Goal: Task Accomplishment & Management: Use online tool/utility

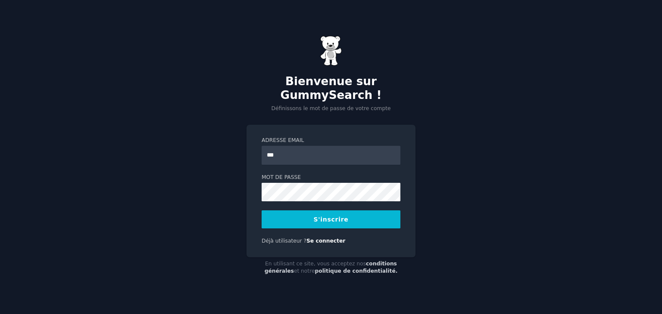
type input "**********"
click at [337, 221] on font "S'inscrire" at bounding box center [331, 219] width 35 height 7
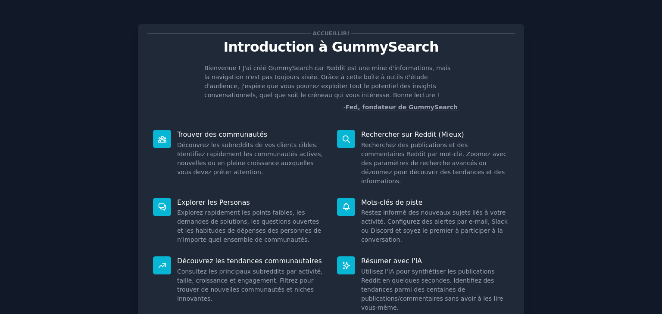
scroll to position [59, 0]
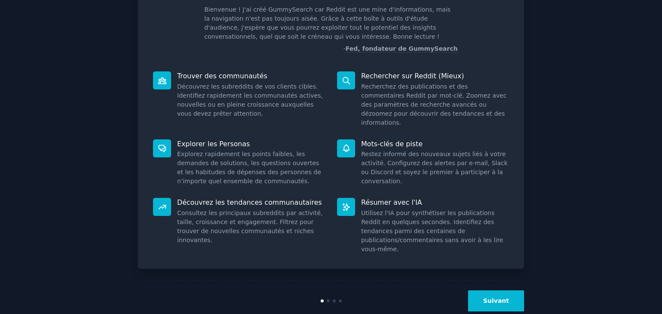
click at [492, 298] on font "Suivant" at bounding box center [496, 301] width 26 height 7
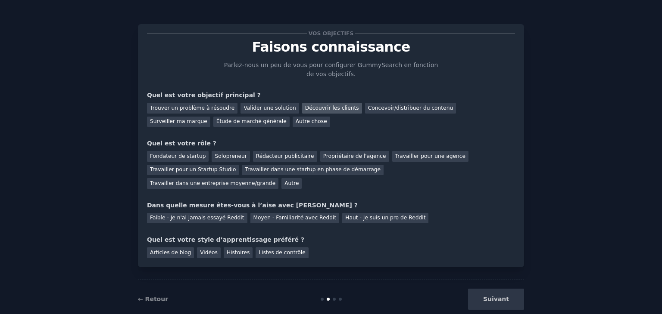
click at [305, 108] on font "Découvrir les clients" at bounding box center [332, 108] width 54 height 6
click at [298, 180] on font "Autre" at bounding box center [291, 183] width 14 height 6
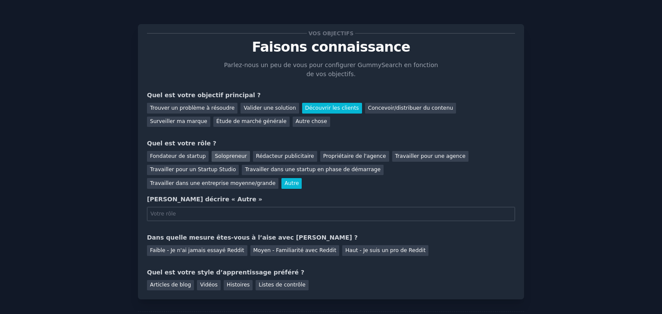
click at [214, 155] on font "Solopreneur" at bounding box center [230, 156] width 32 height 6
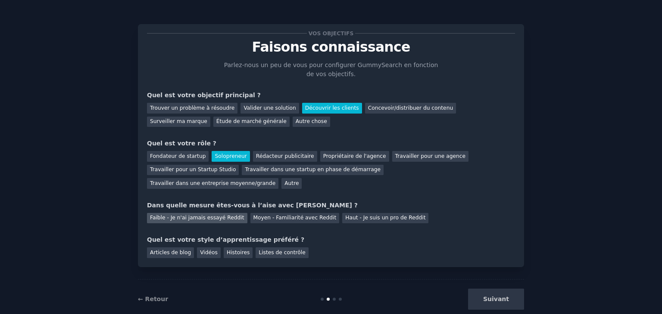
click at [193, 215] on font "Faible - Je n'ai jamais essayé Reddit" at bounding box center [197, 218] width 94 height 6
click at [171, 250] on font "Articles de blog" at bounding box center [170, 253] width 41 height 6
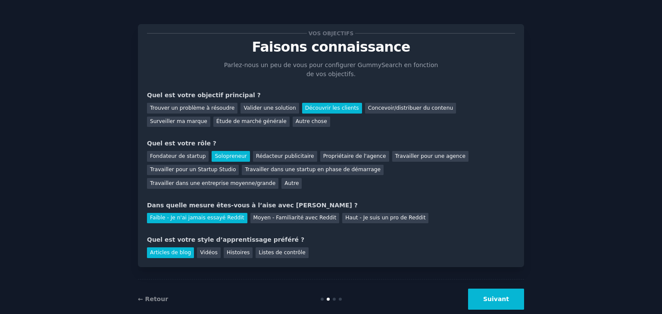
click at [496, 296] on font "Suivant" at bounding box center [496, 299] width 26 height 7
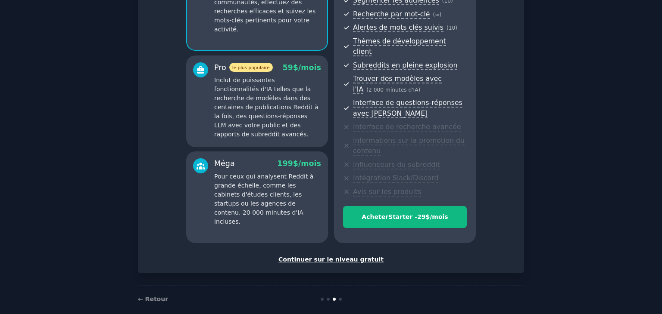
scroll to position [118, 0]
click at [329, 257] on font "Continuer sur le niveau gratuit" at bounding box center [330, 260] width 105 height 7
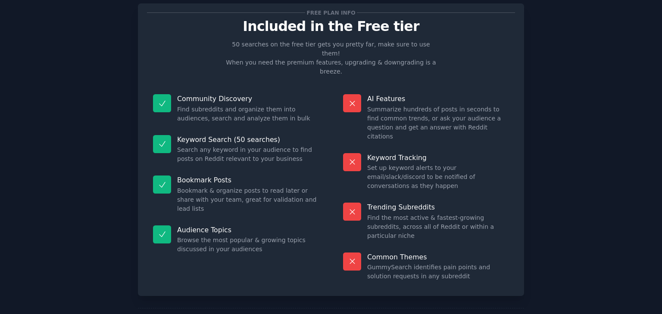
scroll to position [75, 0]
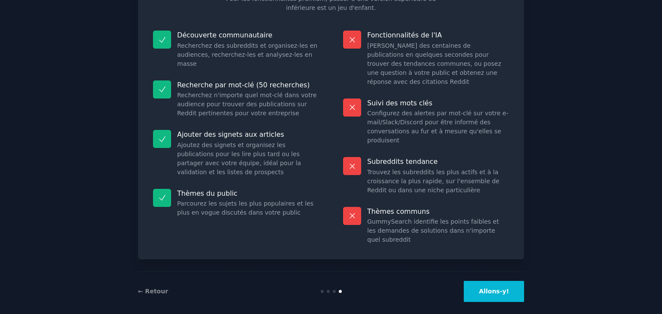
click at [505, 288] on button "Allons-y!" at bounding box center [493, 291] width 60 height 21
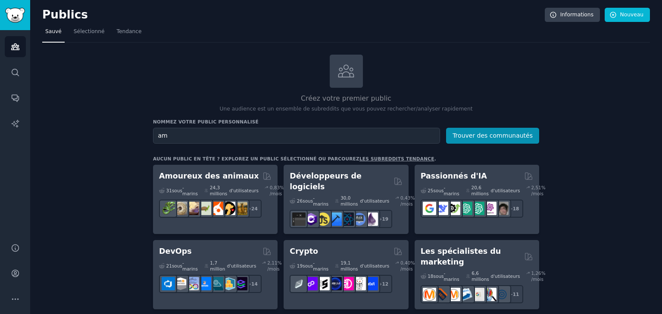
type input "a"
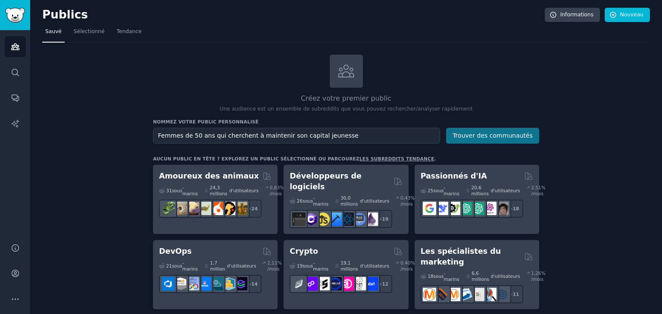
type input "Femmes de 50 ans qui cherchent à maintenir son capital jeunesse"
click at [465, 134] on font "Trouver des communautés" at bounding box center [492, 135] width 80 height 7
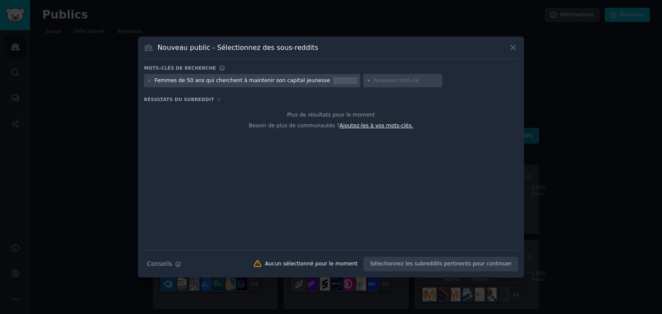
click at [358, 126] on font "Ajoutez-les à vos mots-clés." at bounding box center [376, 126] width 74 height 6
click at [306, 81] on font "Femmes de 50 ans qui cherchent à maintenir son capital jeunesse" at bounding box center [242, 81] width 175 height 6
drag, startPoint x: 305, startPoint y: 80, endPoint x: 198, endPoint y: 81, distance: 106.8
click at [198, 81] on font "Femmes de 50 ans qui cherchent à maintenir son capital jeunesse" at bounding box center [242, 81] width 175 height 6
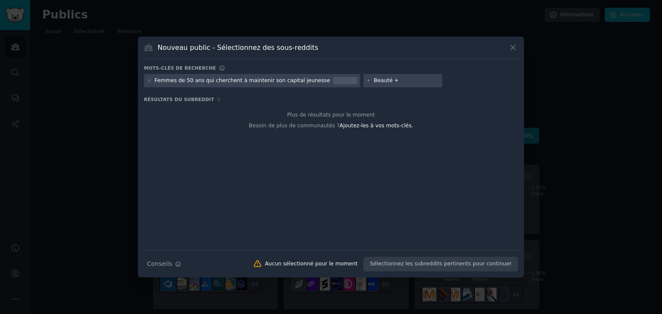
click at [376, 83] on input "Beauté +" at bounding box center [405, 81] width 65 height 8
type input "Beauté + cr&ative"
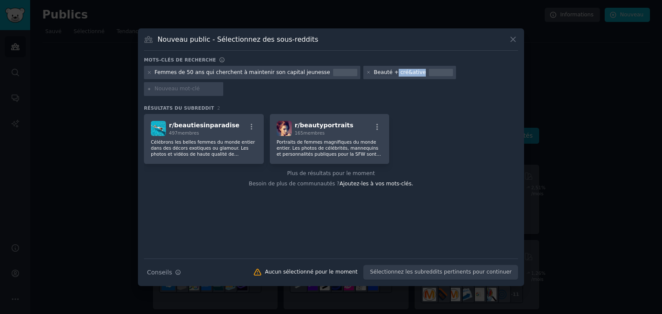
drag, startPoint x: 370, startPoint y: 81, endPoint x: 394, endPoint y: 84, distance: 23.5
click at [394, 77] on div "Beauté + cré&ative" at bounding box center [399, 73] width 52 height 8
click at [394, 75] on font "Beauté + cré&ative" at bounding box center [399, 72] width 52 height 6
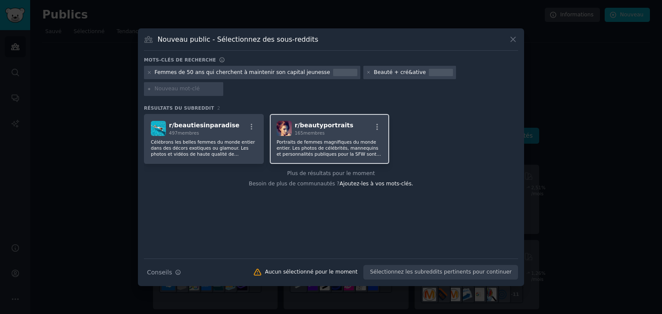
click at [339, 122] on font "beautyportraits" at bounding box center [326, 125] width 53 height 7
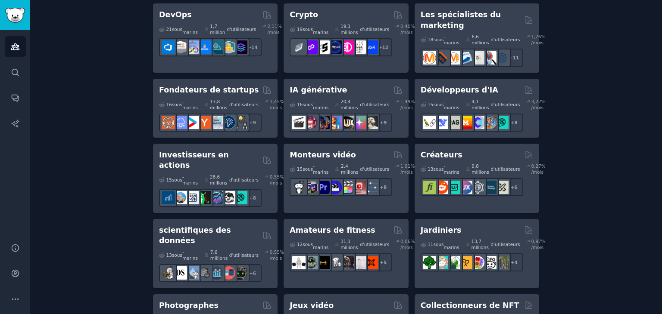
scroll to position [239, 0]
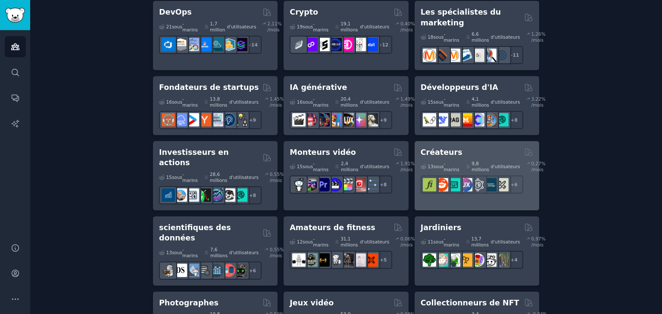
click at [462, 147] on div "Créateurs" at bounding box center [476, 152] width 112 height 11
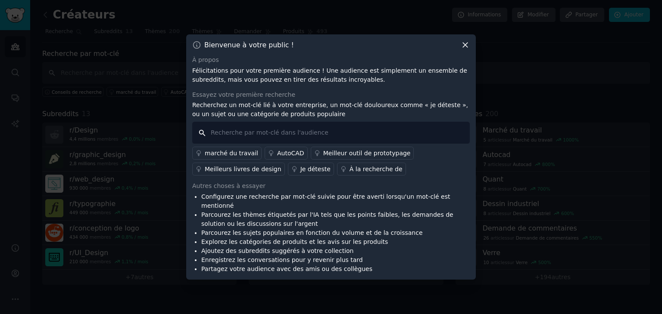
click at [252, 137] on input "text" at bounding box center [330, 133] width 277 height 22
type input "Aquarelle"
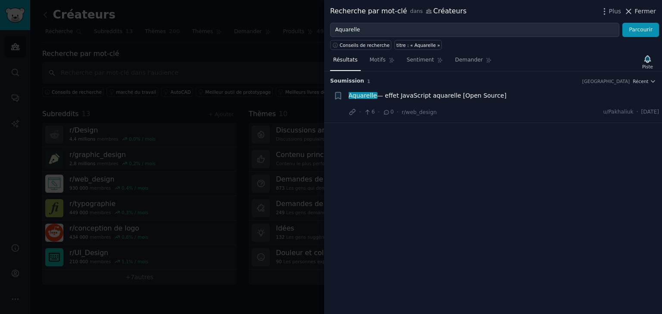
click at [633, 9] on icon at bounding box center [628, 11] width 9 height 9
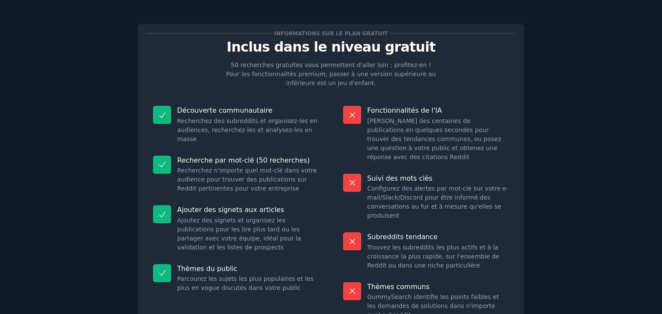
click at [266, 156] on font "Recherche par mot-clé (50 recherches)" at bounding box center [243, 160] width 133 height 8
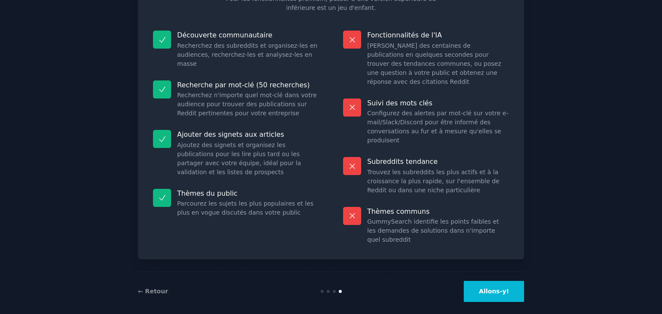
click at [484, 288] on button "Allons-y!" at bounding box center [493, 291] width 60 height 21
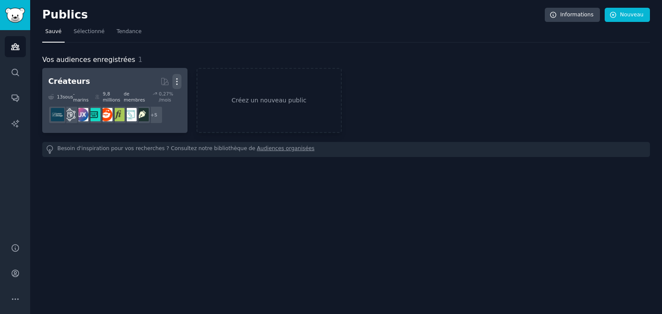
click at [176, 84] on icon "button" at bounding box center [176, 82] width 1 height 6
click at [160, 95] on p "Delete" at bounding box center [153, 99] width 20 height 9
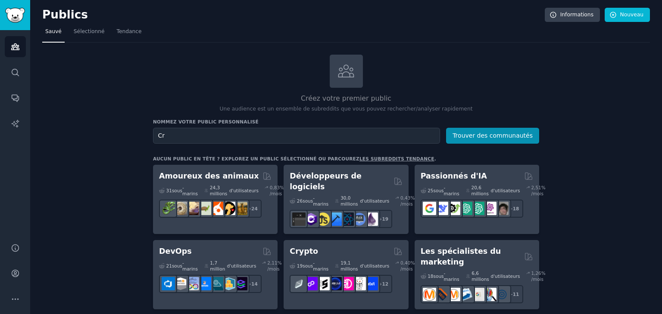
type input "C"
type input "Artiste peintre"
click at [527, 134] on font "Trouver des communautés" at bounding box center [492, 135] width 80 height 7
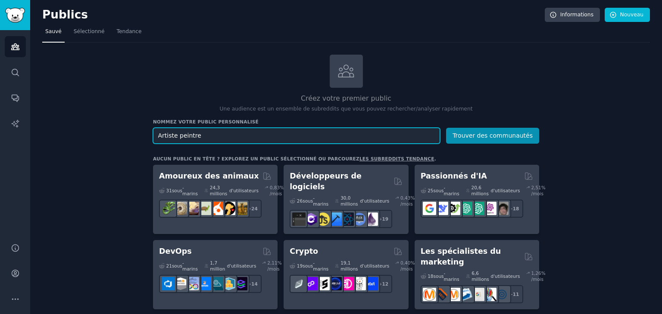
drag, startPoint x: 207, startPoint y: 133, endPoint x: 106, endPoint y: 134, distance: 101.2
type input "femmes 50 - 60 ans"
click at [446, 128] on button "Trouver des communautés" at bounding box center [492, 136] width 93 height 16
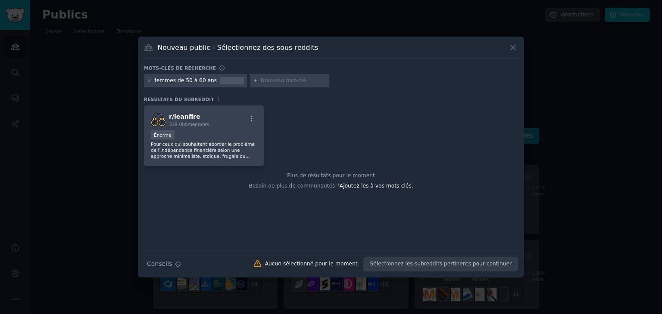
click at [261, 81] on input "text" at bounding box center [293, 81] width 65 height 8
type input "beauté"
click at [298, 146] on div "r/ leanfire 339 000 membres Énorme Pour ceux qui souhaitent aborder le problème…" at bounding box center [331, 136] width 374 height 61
click at [346, 185] on font "Ajoutez-les à vos mots-clés." at bounding box center [376, 186] width 74 height 6
click at [249, 121] on icon "button" at bounding box center [252, 119] width 8 height 8
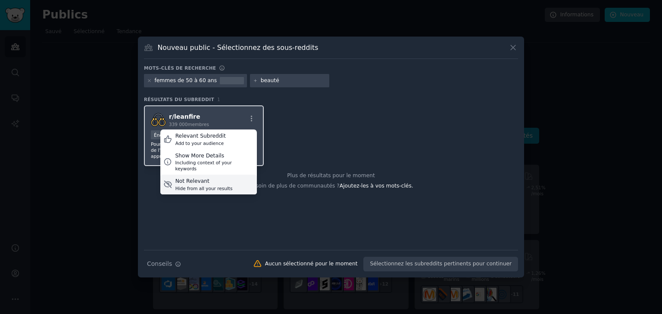
click at [227, 176] on div "Not Relevant Hide from all your results" at bounding box center [208, 185] width 96 height 20
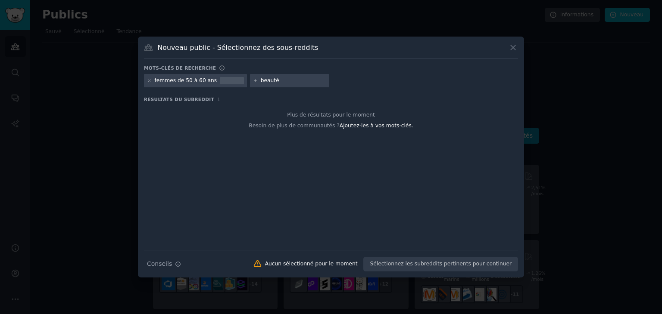
click at [402, 269] on div "Conseils de recherche Conseils Aucun sélectionné pour le moment Sélectionnez le…" at bounding box center [331, 261] width 374 height 22
click at [402, 266] on div "Conseils de recherche Conseils Aucun sélectionné pour le moment Sélectionnez le…" at bounding box center [331, 261] width 374 height 22
click at [273, 85] on div "beauté" at bounding box center [289, 81] width 79 height 14
click at [221, 81] on div at bounding box center [232, 81] width 24 height 8
click at [514, 47] on icon at bounding box center [512, 47] width 9 height 9
